Goal: Task Accomplishment & Management: Manage account settings

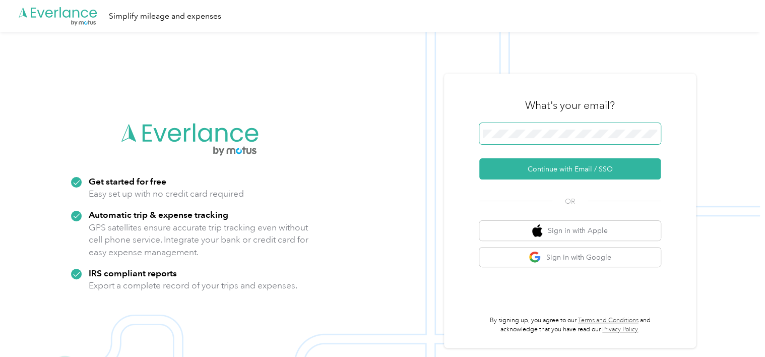
click at [518, 138] on span at bounding box center [569, 133] width 181 height 21
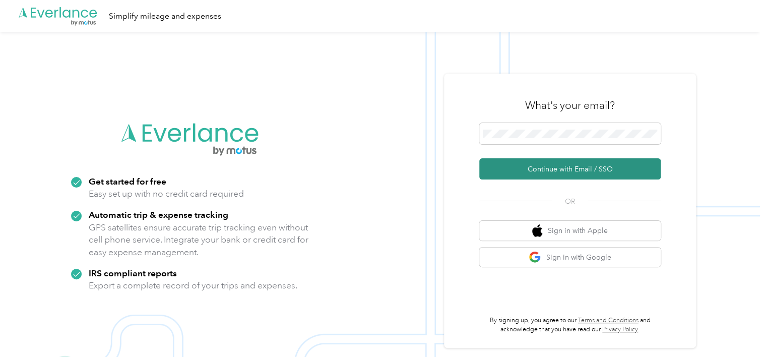
click at [528, 169] on button "Continue with Email / SSO" at bounding box center [569, 168] width 181 height 21
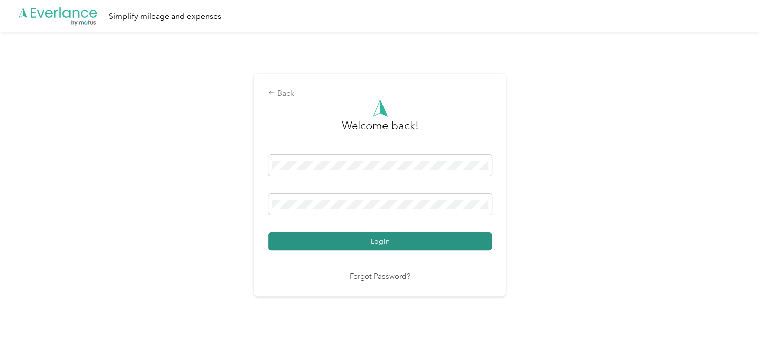
click at [356, 241] on button "Login" at bounding box center [380, 241] width 224 height 18
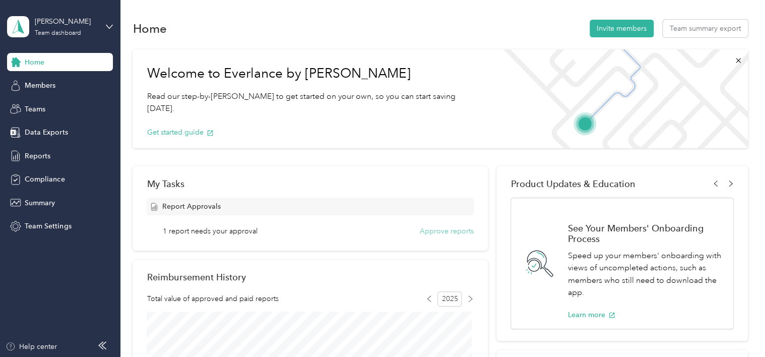
click at [430, 230] on button "Approve reports" at bounding box center [447, 231] width 54 height 11
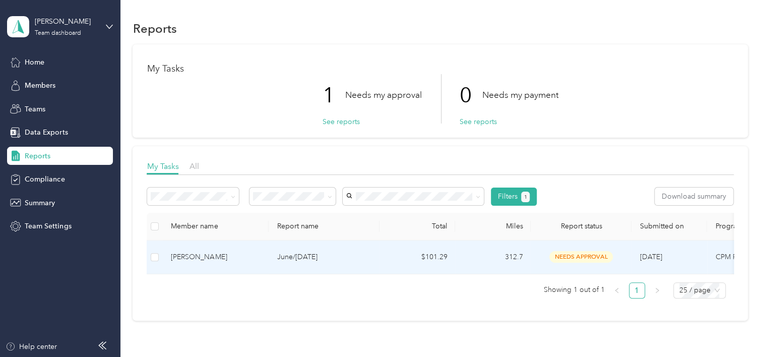
click at [427, 258] on td "$101.29" at bounding box center [417, 257] width 76 height 34
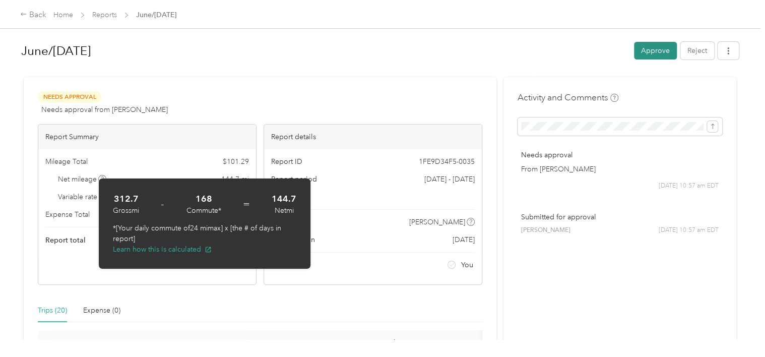
click at [647, 50] on button "Approve" at bounding box center [655, 51] width 43 height 18
